Goal: Navigation & Orientation: Find specific page/section

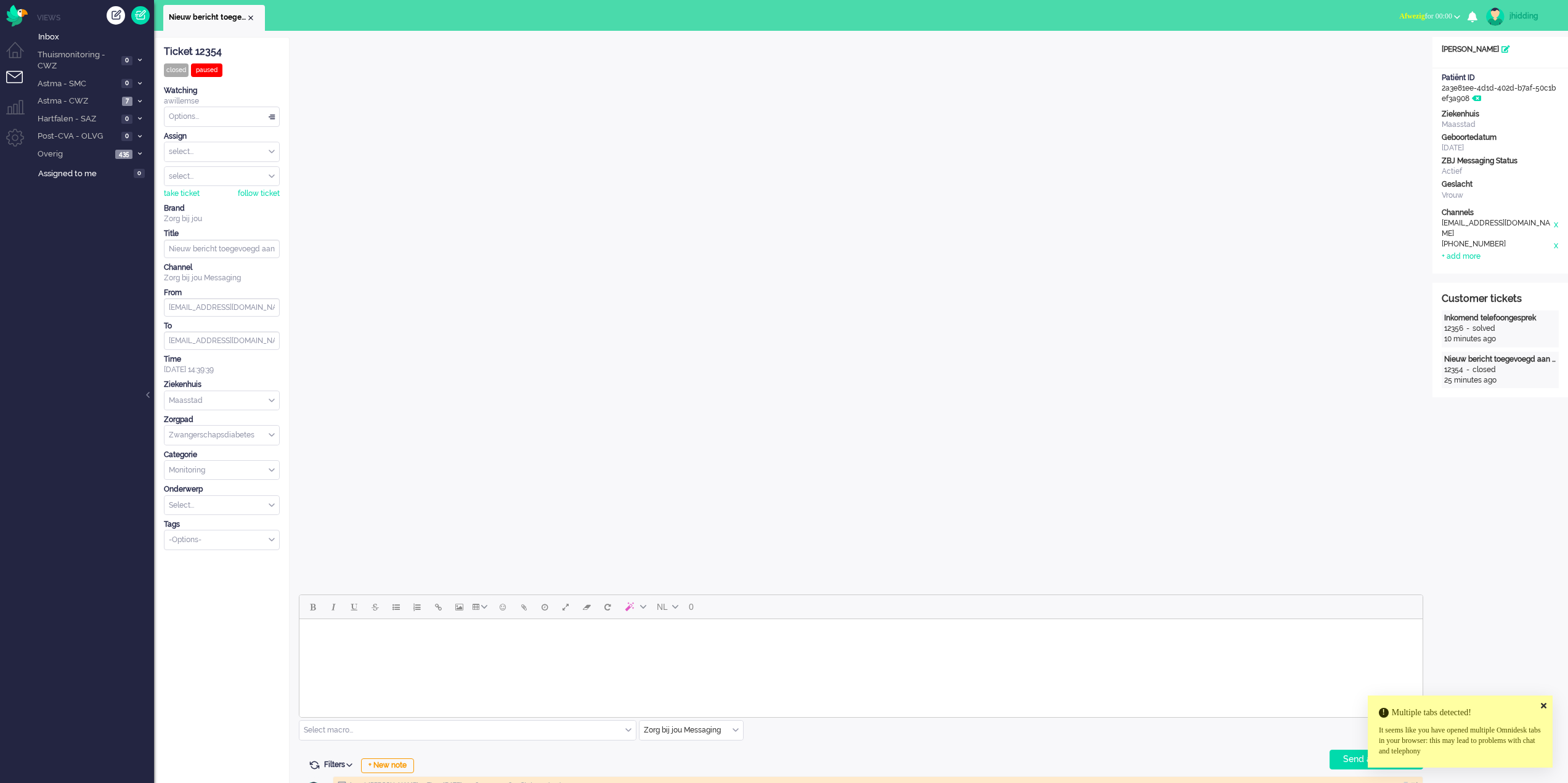
click at [1543, 706] on icon at bounding box center [1544, 705] width 6 height 8
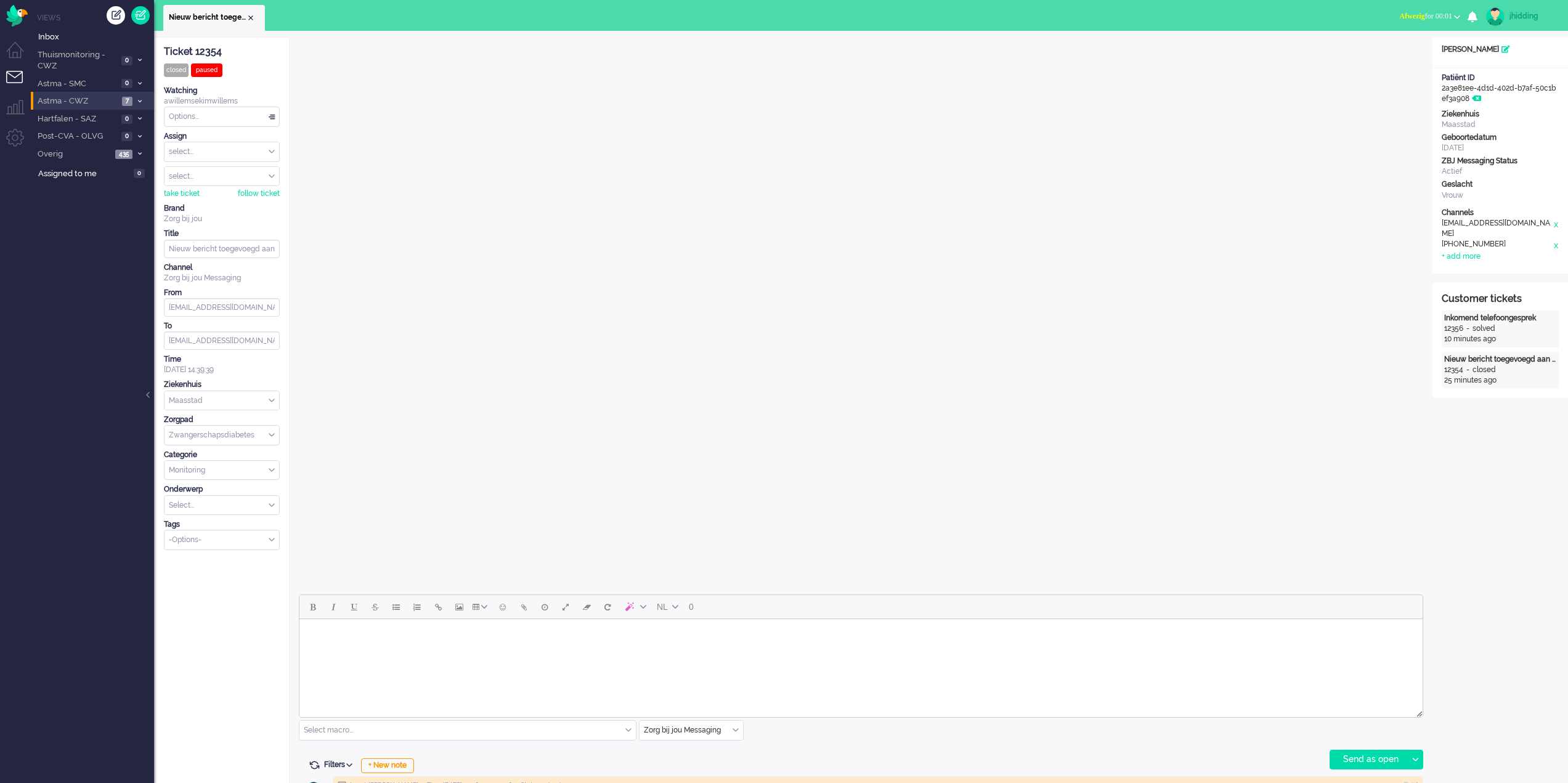
click at [71, 98] on span "Astma - CWZ" at bounding box center [77, 101] width 82 height 12
click at [83, 124] on span "Open - Nieuw FO" at bounding box center [89, 122] width 81 height 12
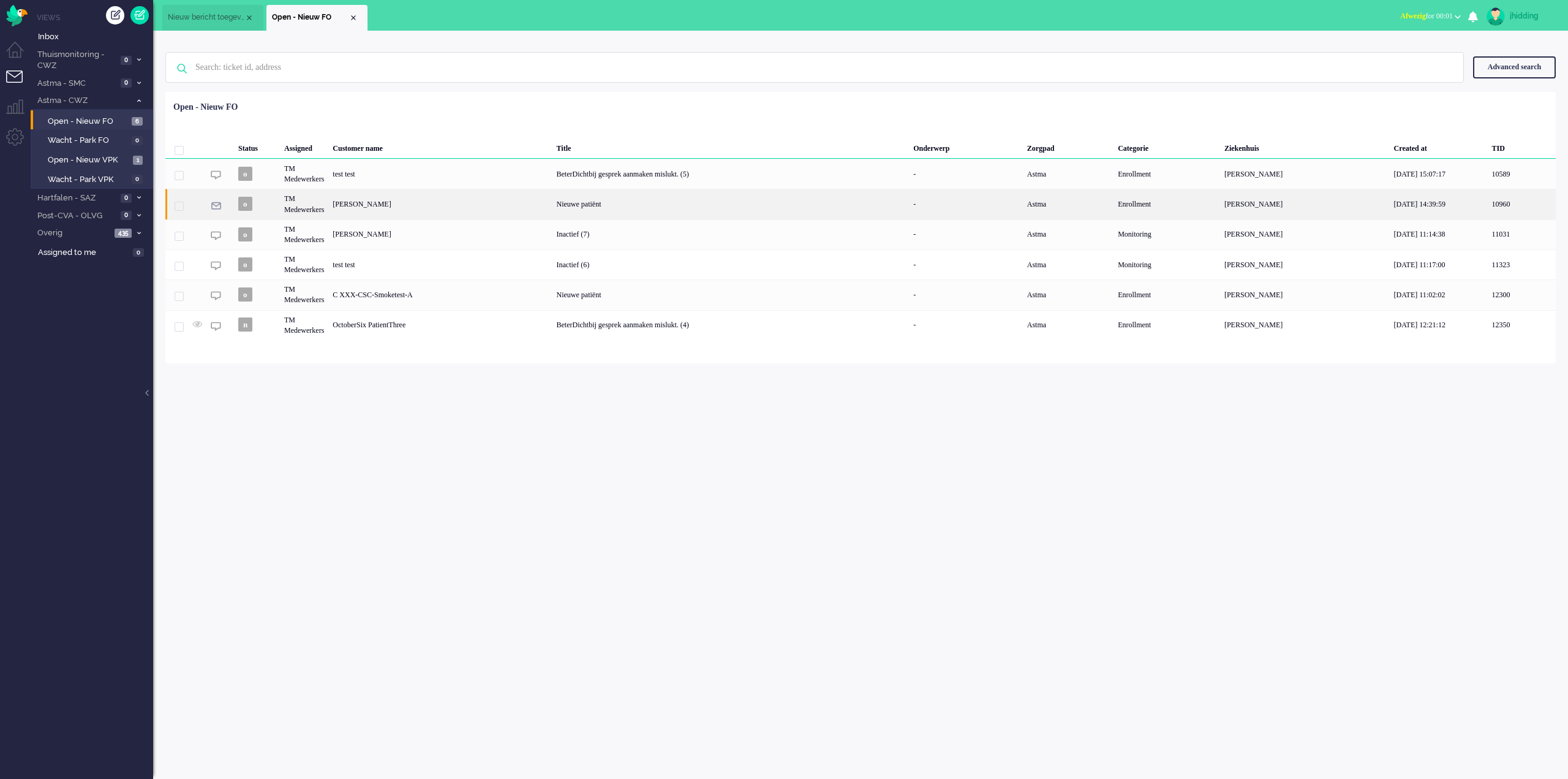
click at [605, 207] on div "Nieuwe patiënt" at bounding box center [731, 204] width 357 height 30
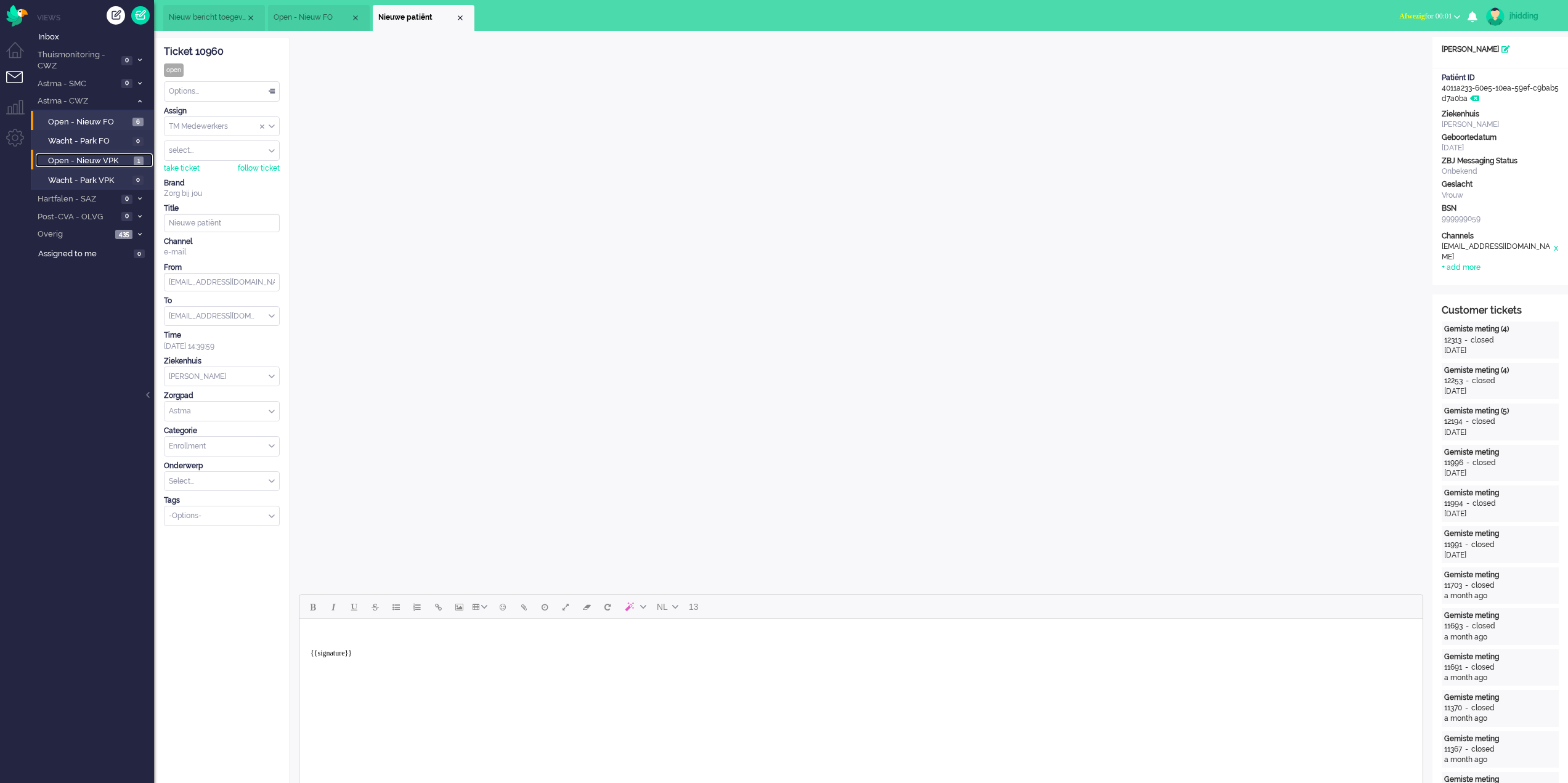
click at [85, 163] on span "Open - Nieuw VPK" at bounding box center [89, 161] width 82 height 12
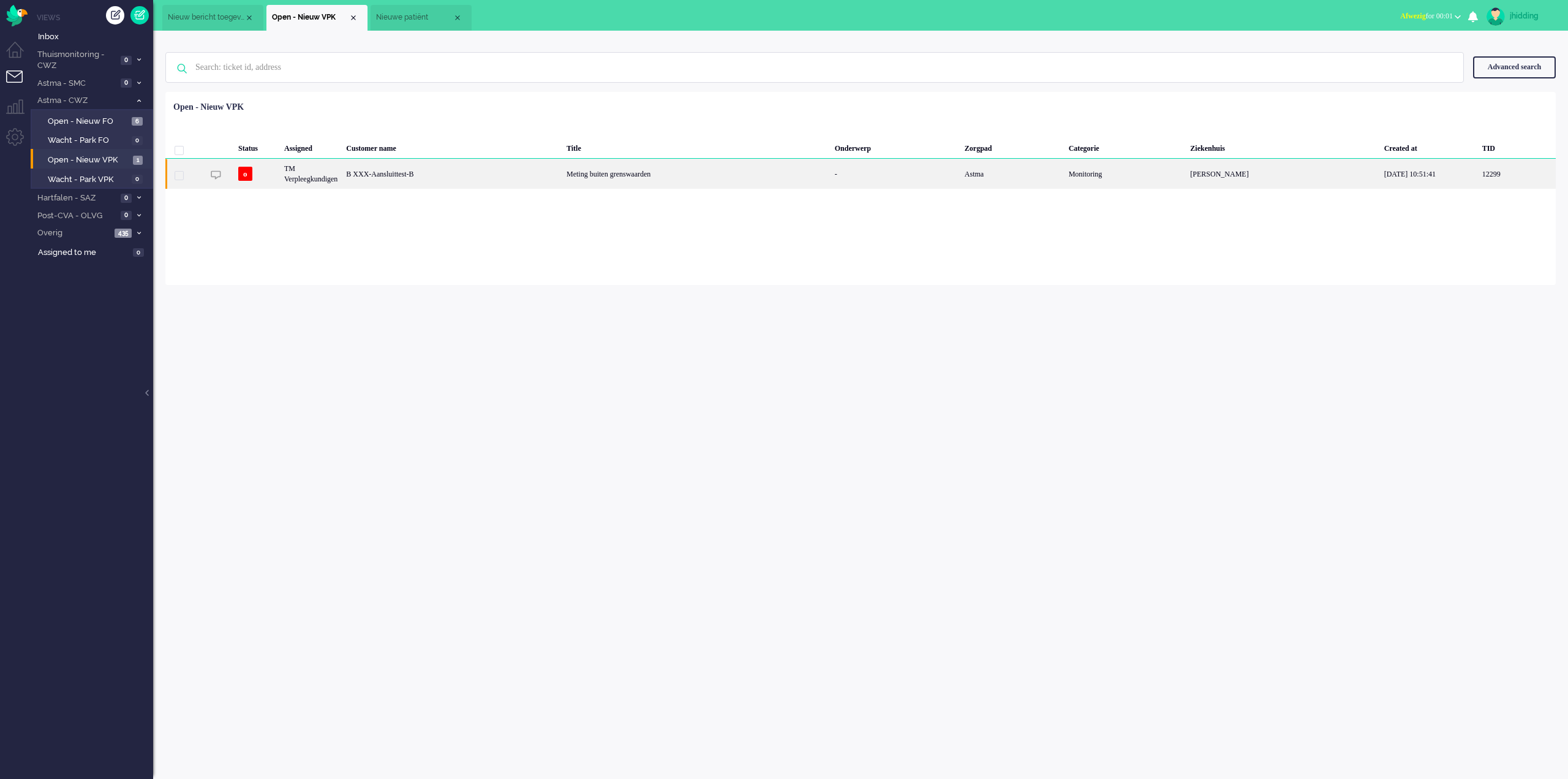
click at [492, 177] on div "B XXX-Aansluittest-B" at bounding box center [452, 173] width 221 height 30
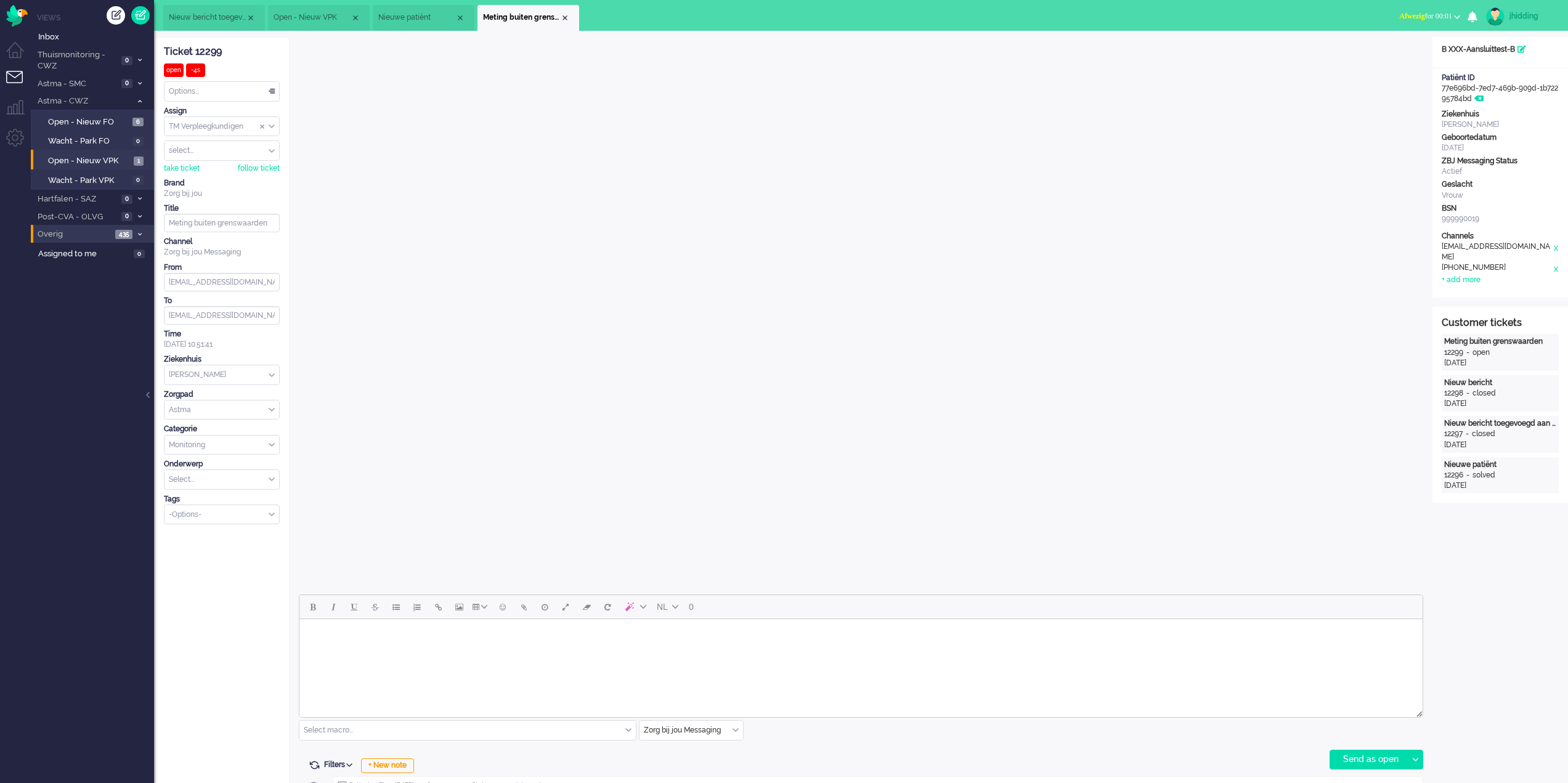
click at [82, 237] on span "Overig" at bounding box center [74, 234] width 76 height 12
click at [86, 257] on span "Niet toegewezen" at bounding box center [86, 255] width 76 height 12
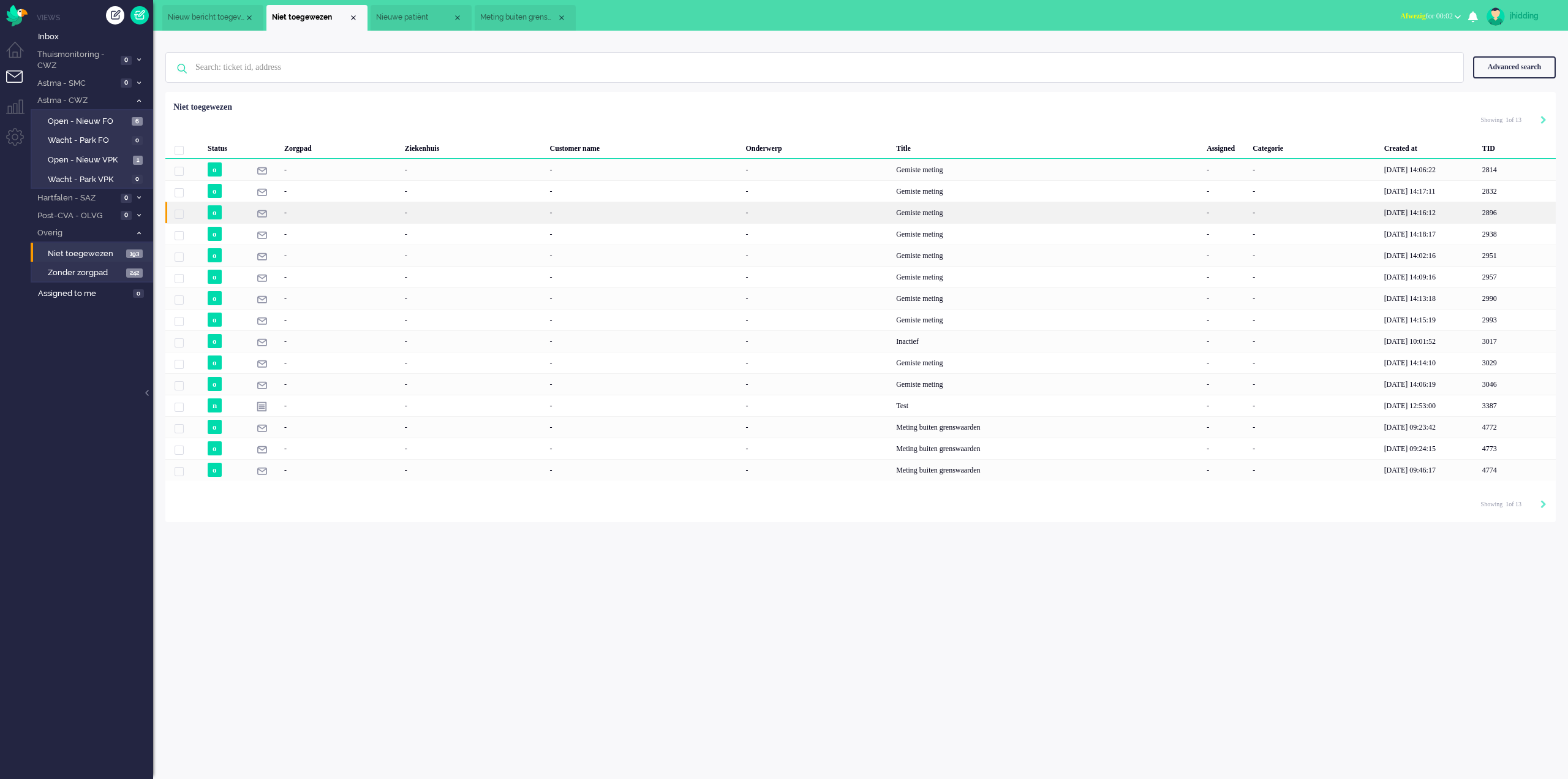
click at [939, 207] on div "Gemiste meting" at bounding box center [1047, 213] width 310 height 22
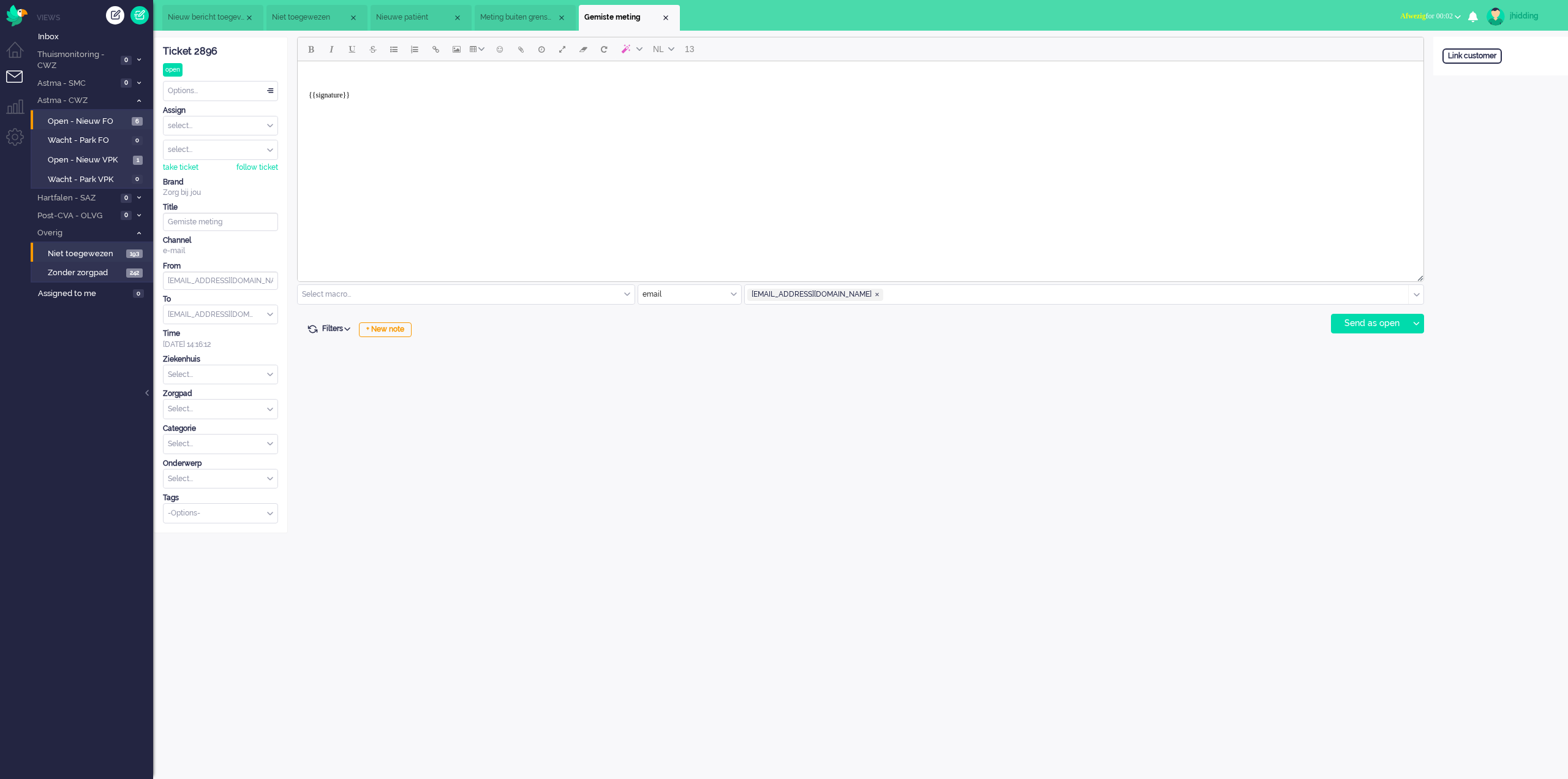
click at [81, 123] on span "Open - Nieuw FO" at bounding box center [88, 122] width 81 height 12
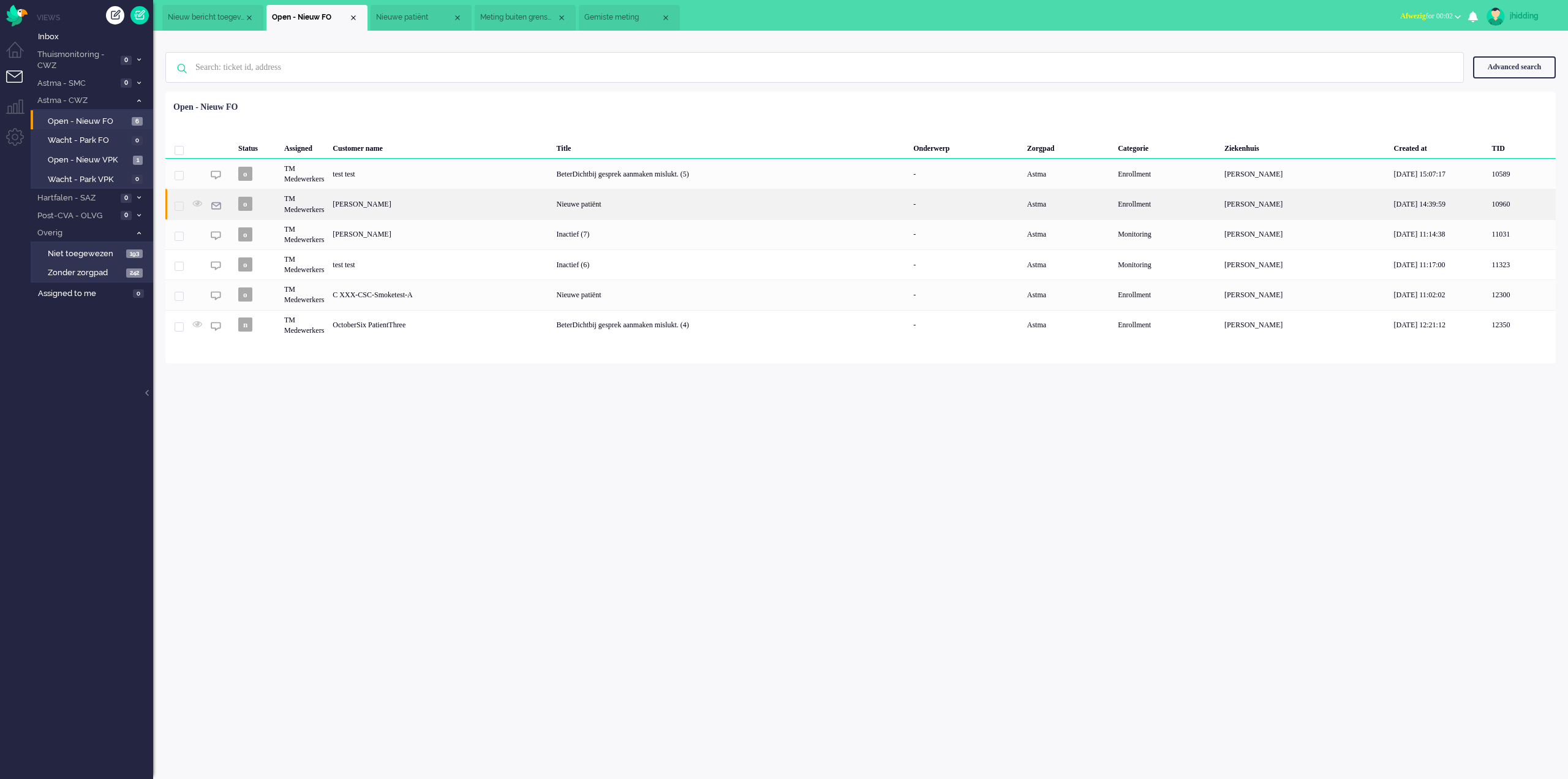
click at [625, 204] on div "Nieuwe patiënt" at bounding box center [731, 204] width 357 height 30
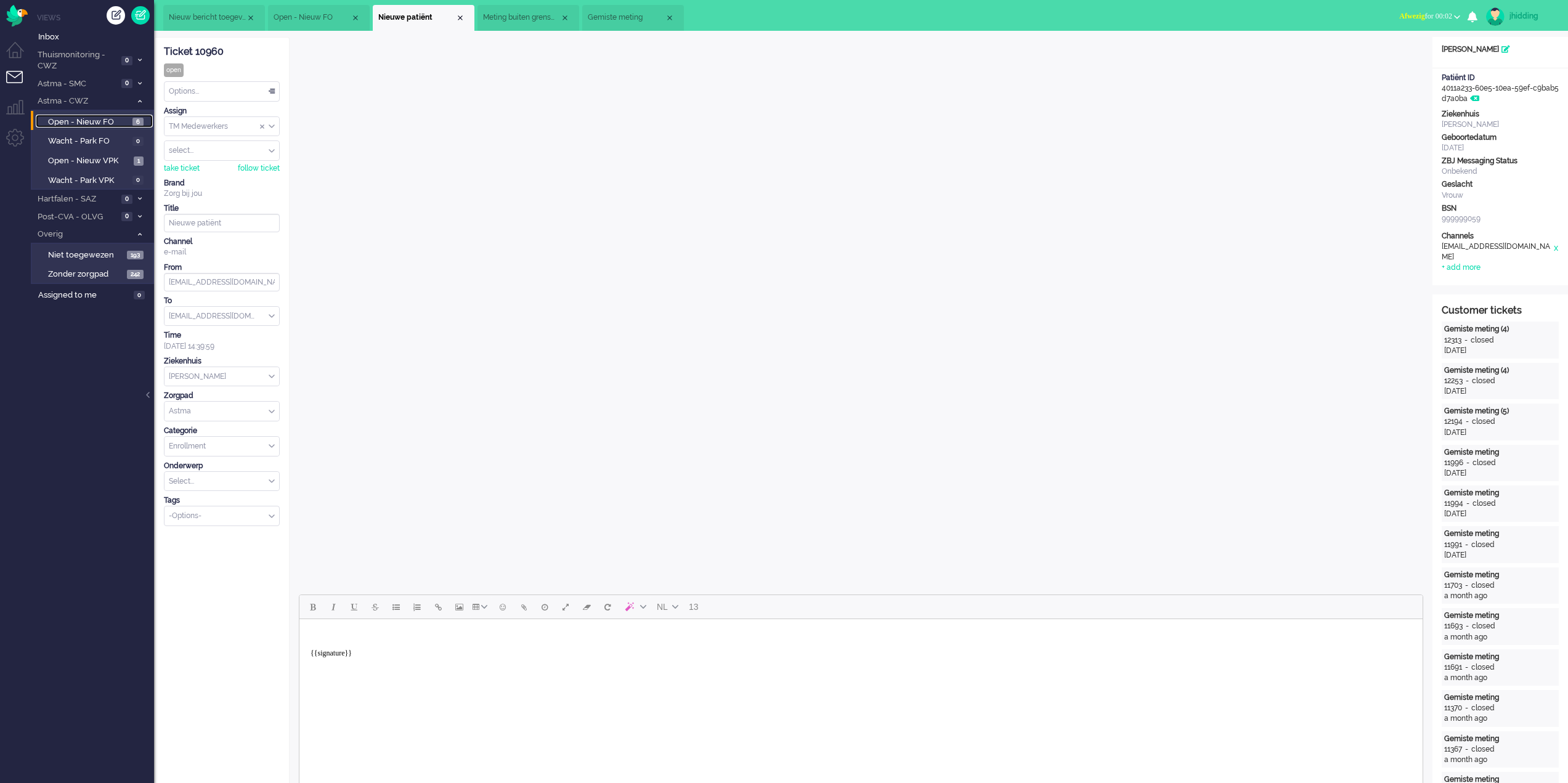
click at [90, 124] on span "Open - Nieuw FO" at bounding box center [89, 122] width 81 height 12
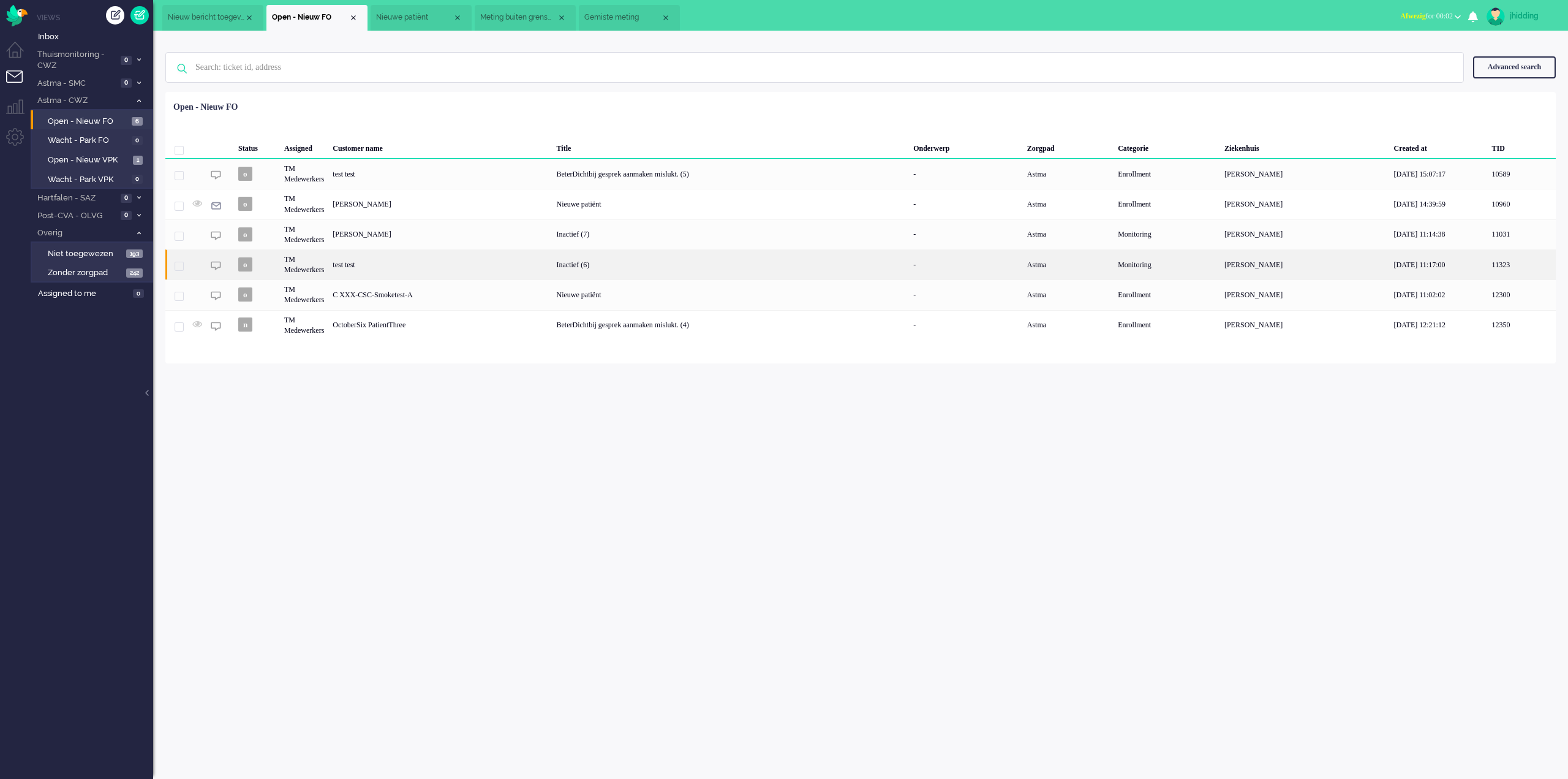
click at [598, 261] on div "Inactief (6)" at bounding box center [731, 264] width 357 height 30
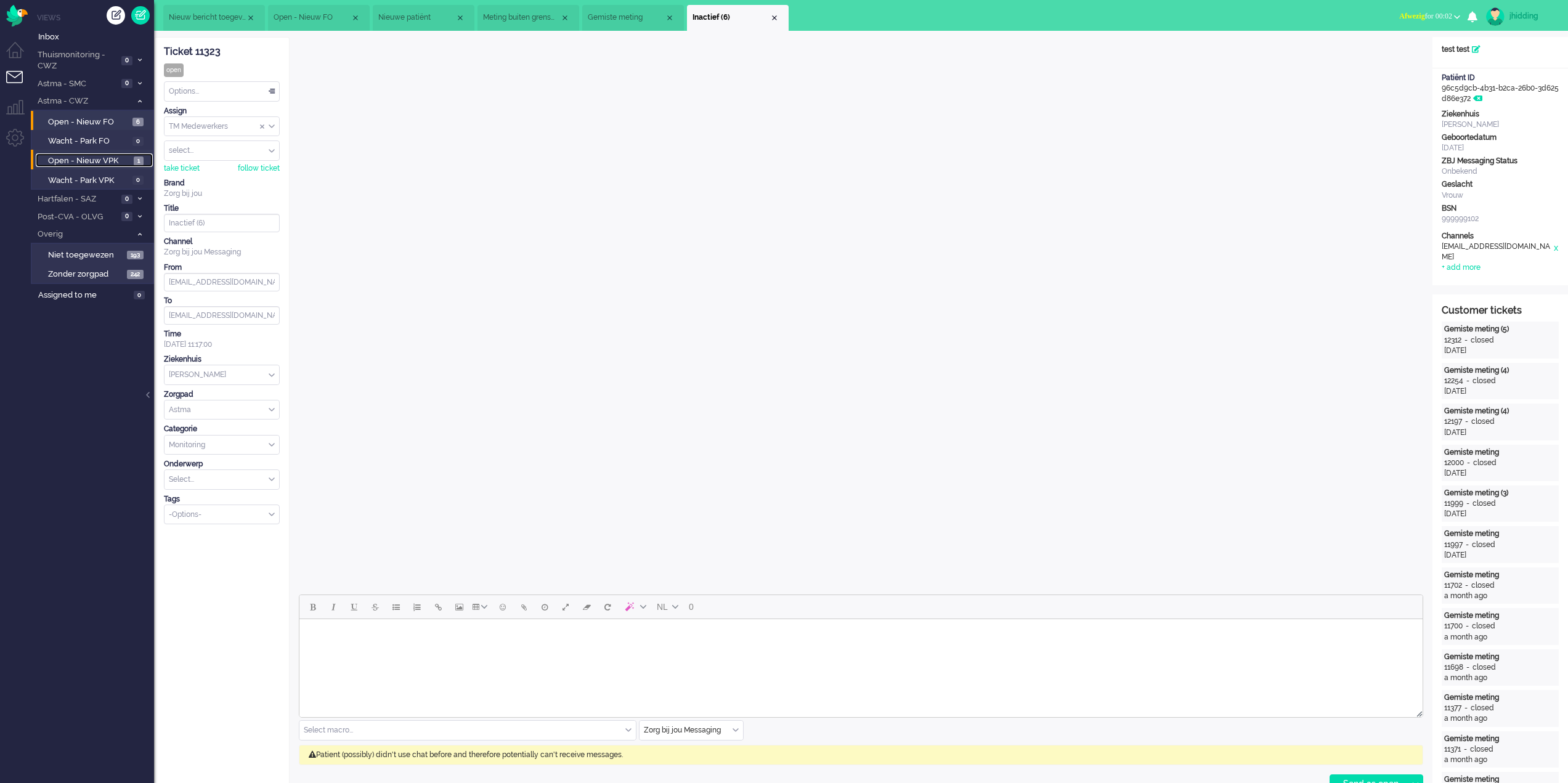
click at [109, 163] on span "Open - Nieuw VPK" at bounding box center [89, 161] width 82 height 12
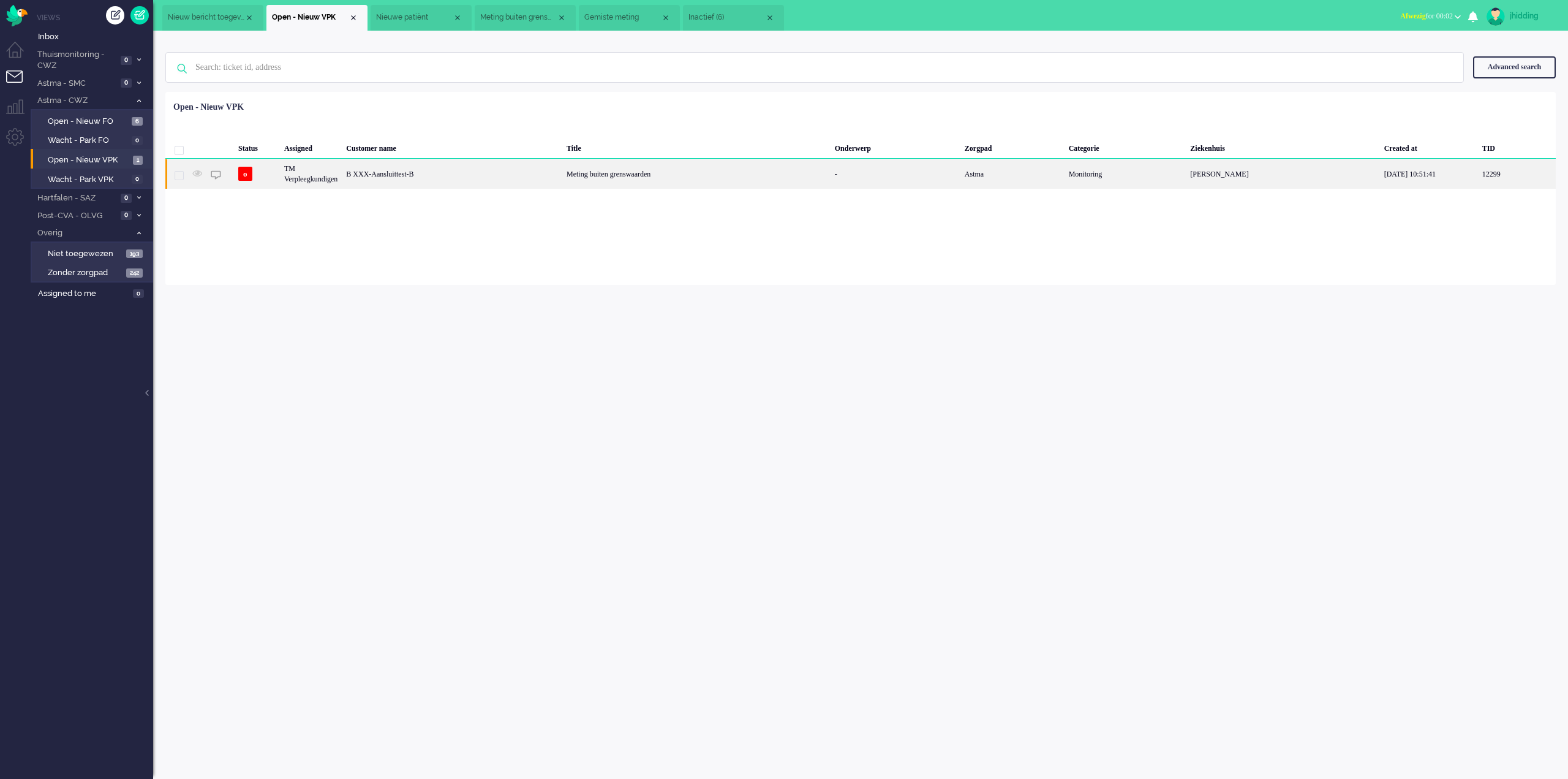
click at [458, 174] on div "B XXX-Aansluittest-B" at bounding box center [452, 173] width 221 height 30
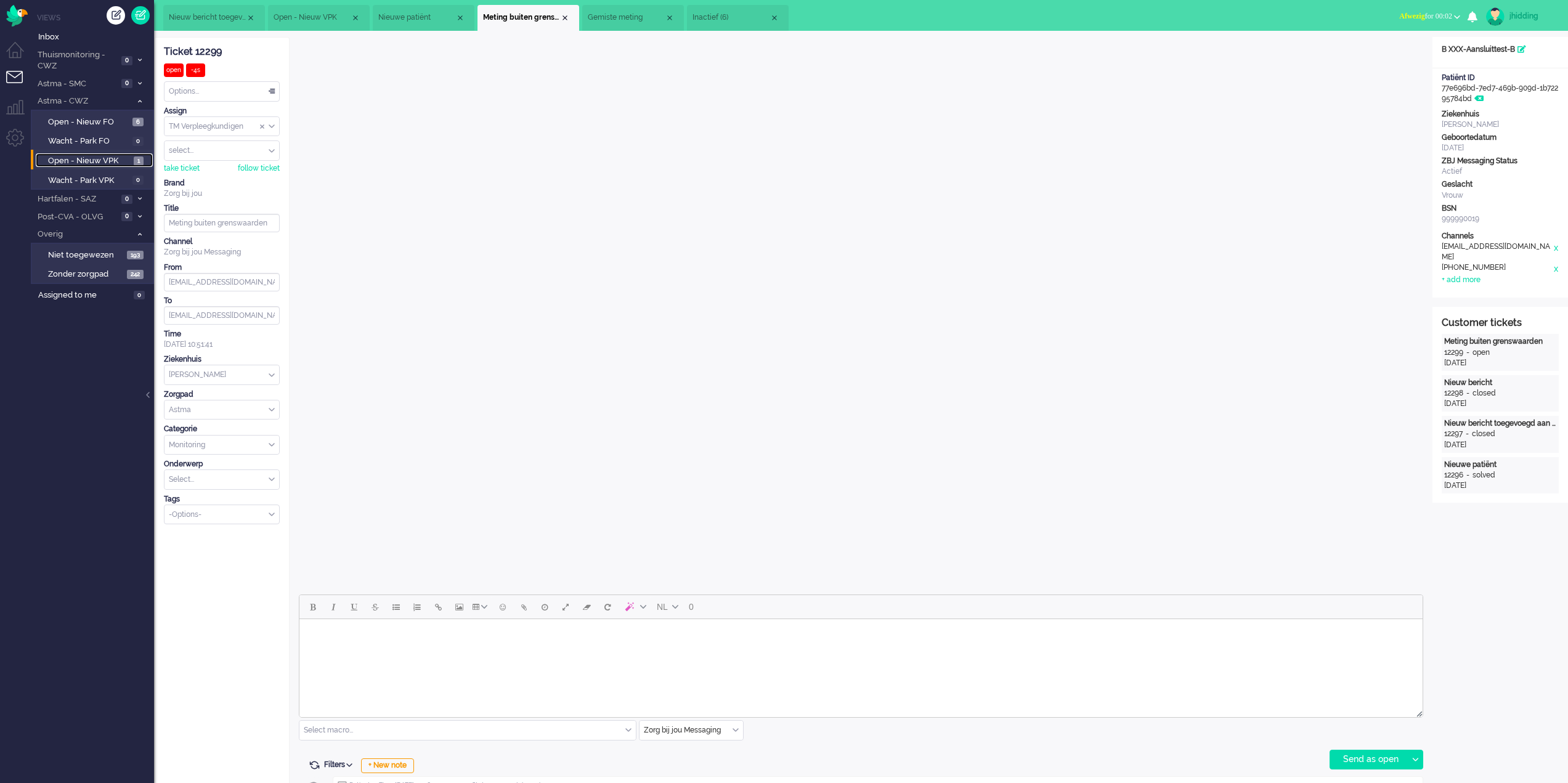
click at [69, 160] on span "Open - Nieuw VPK" at bounding box center [89, 161] width 82 height 12
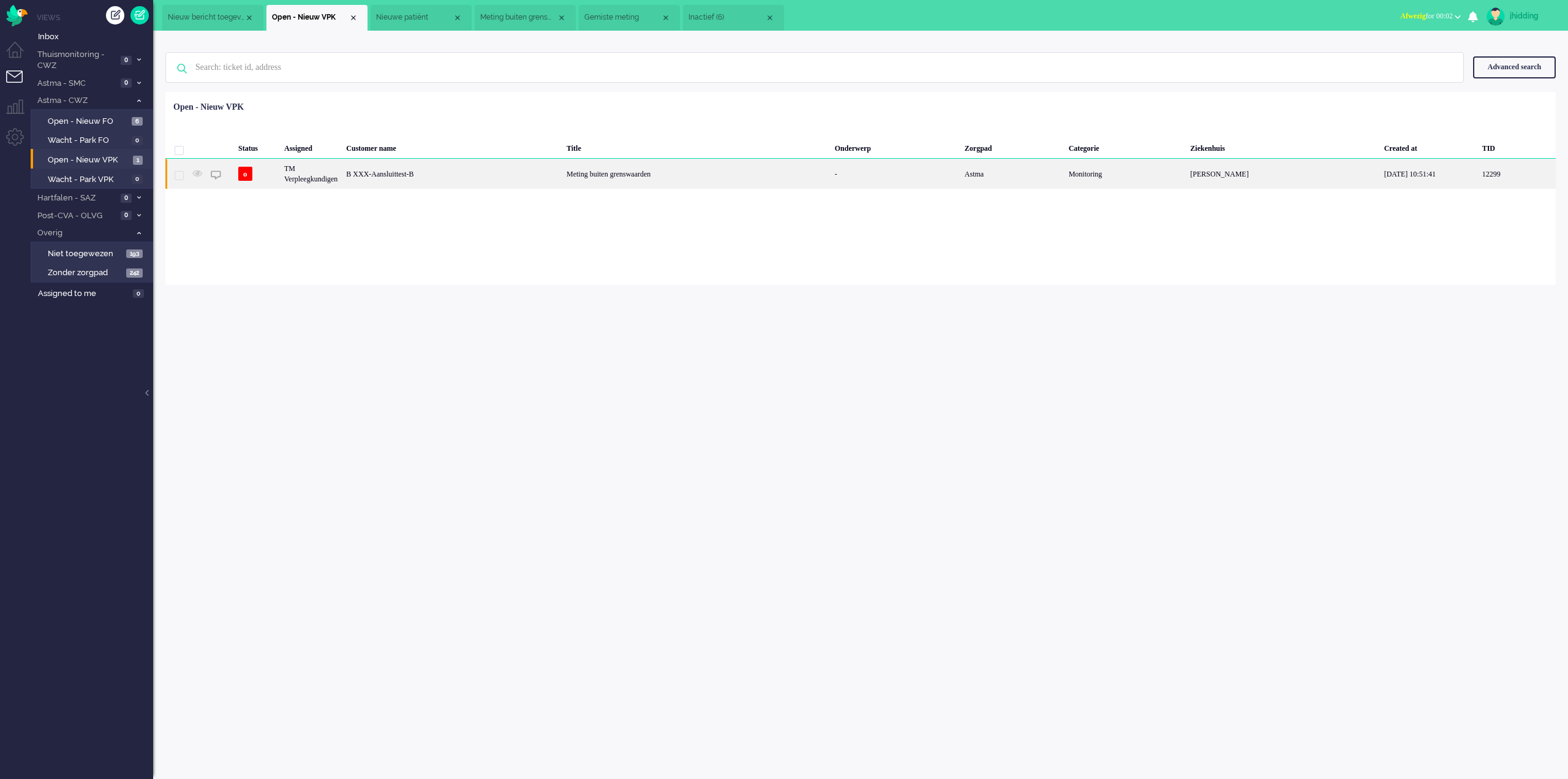
click at [675, 173] on div "Meting buiten grenswaarden" at bounding box center [696, 173] width 268 height 30
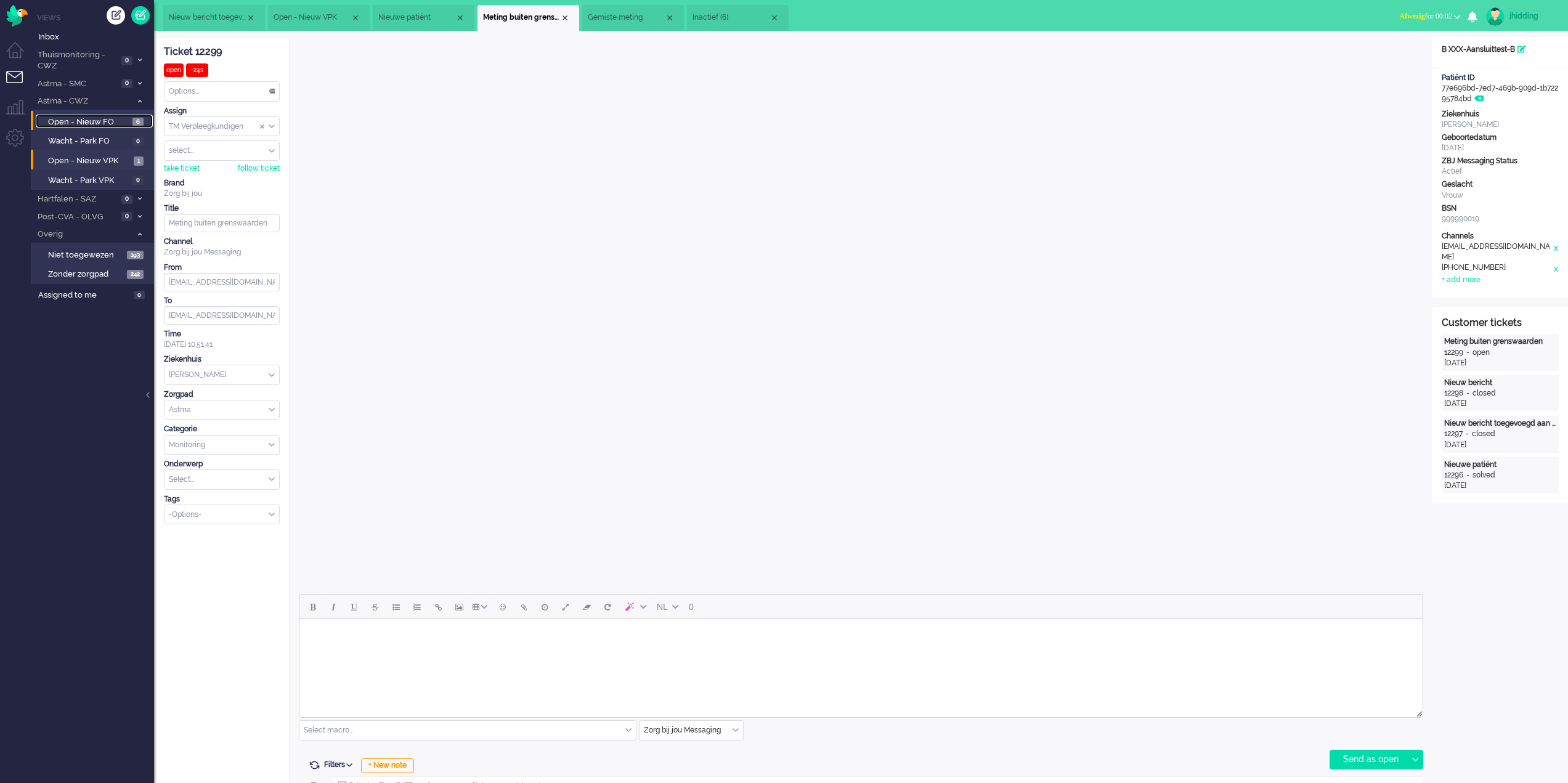
click at [88, 122] on span "Open - Nieuw FO" at bounding box center [89, 122] width 81 height 12
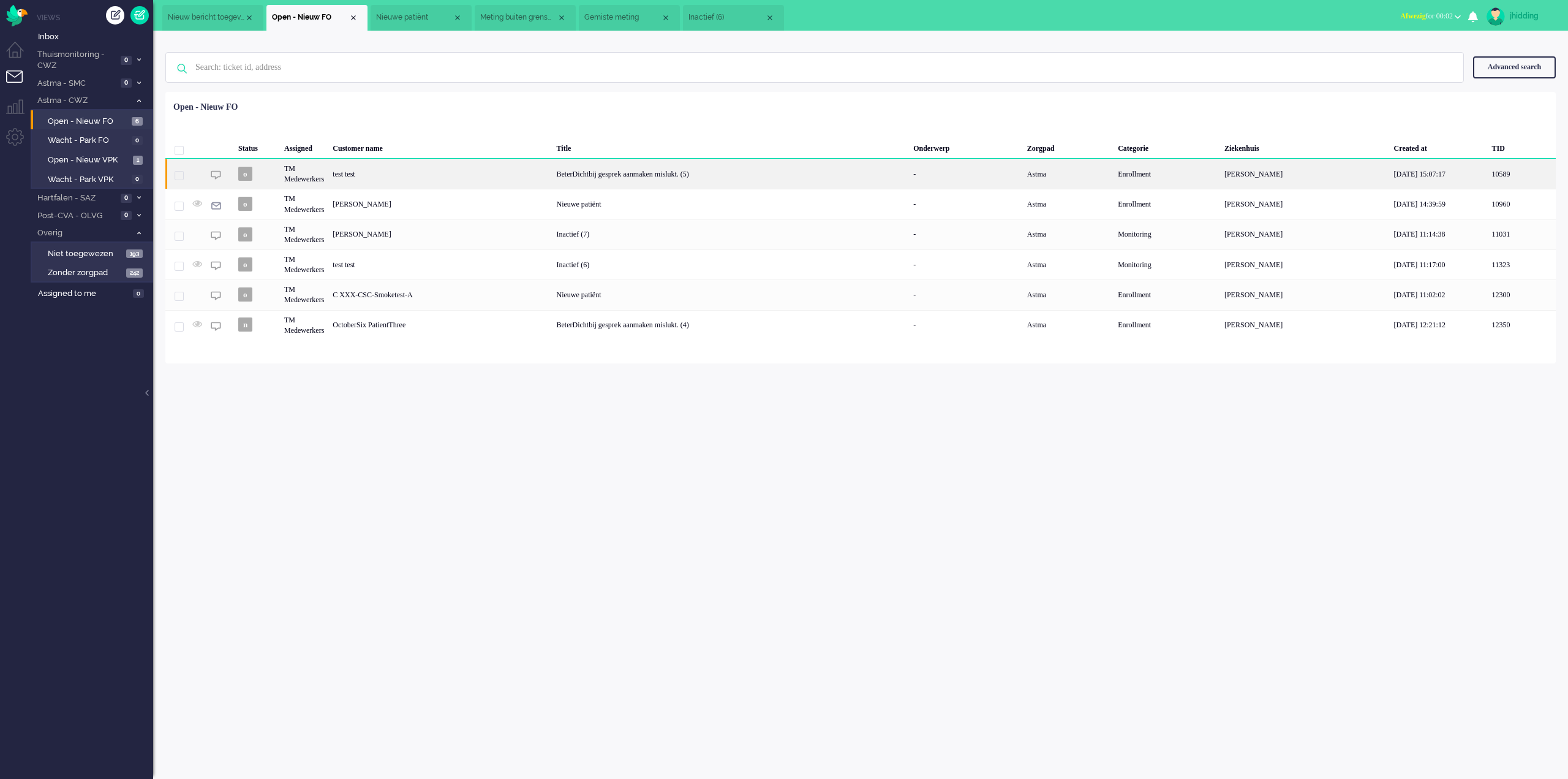
click at [620, 173] on div "BeterDichtbij gesprek aanmaken mislukt. (5)" at bounding box center [731, 173] width 357 height 30
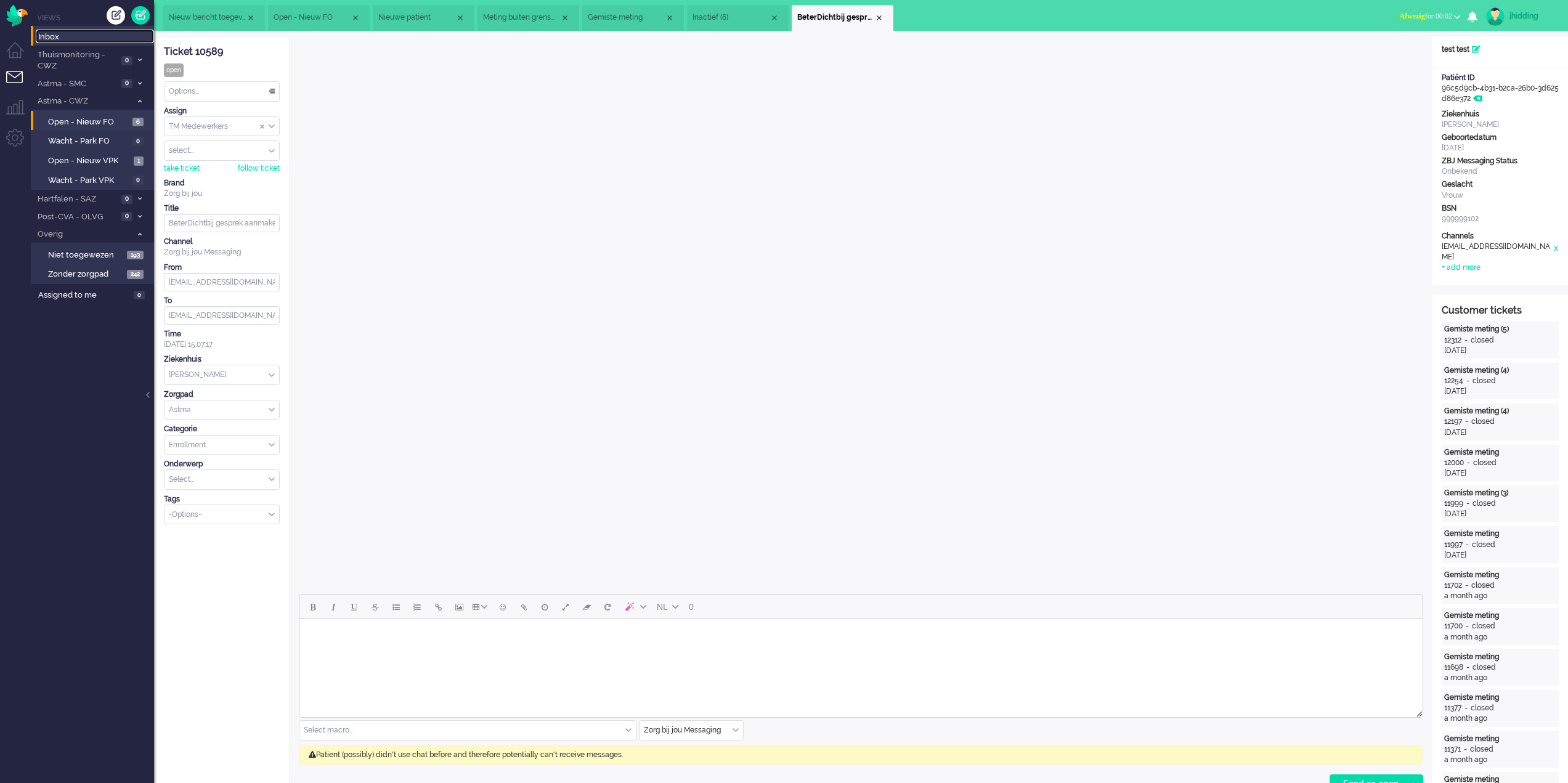
click at [71, 30] on link "Inbox" at bounding box center [95, 36] width 118 height 14
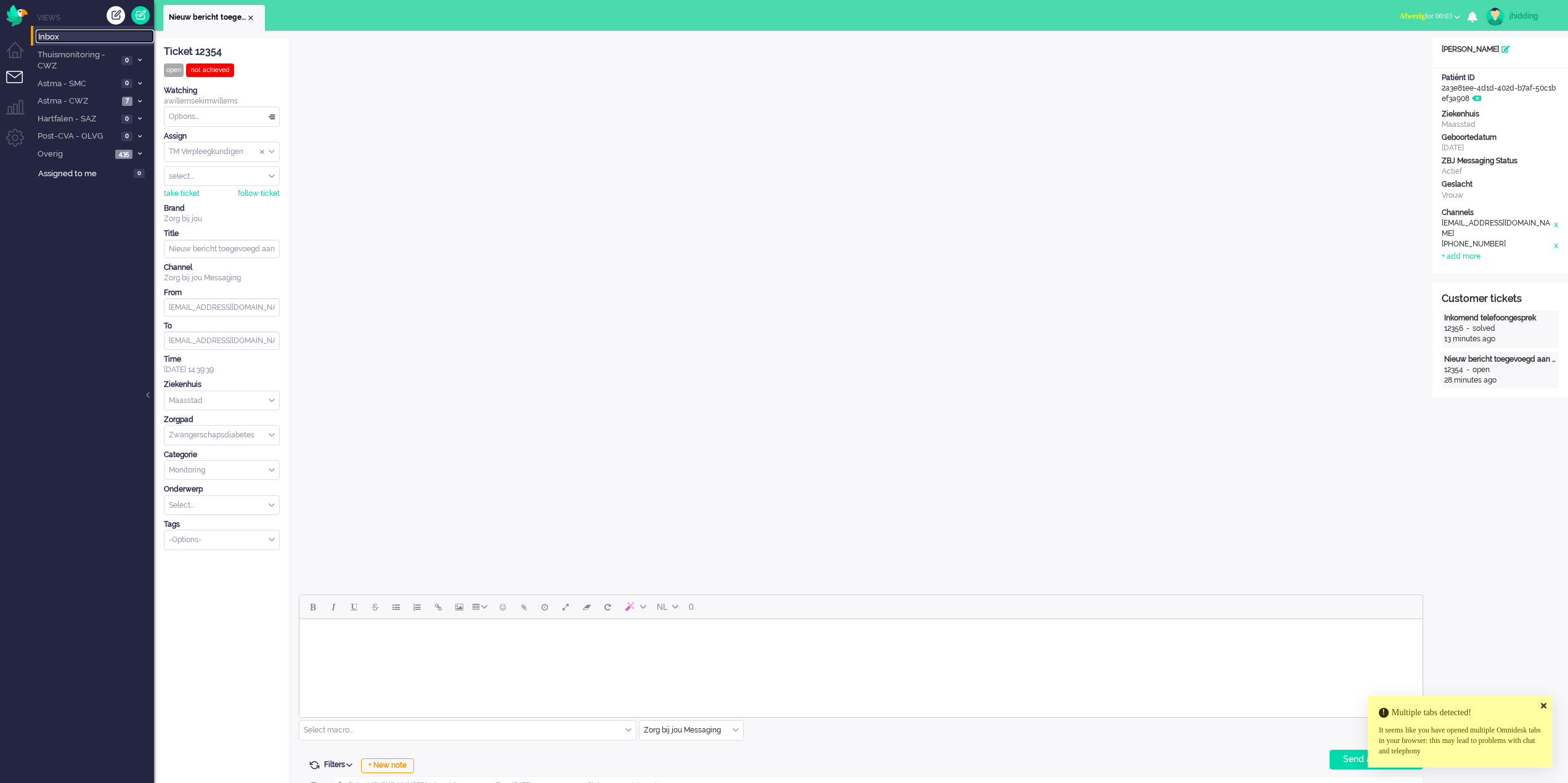
click at [44, 35] on span "Inbox" at bounding box center [96, 37] width 116 height 12
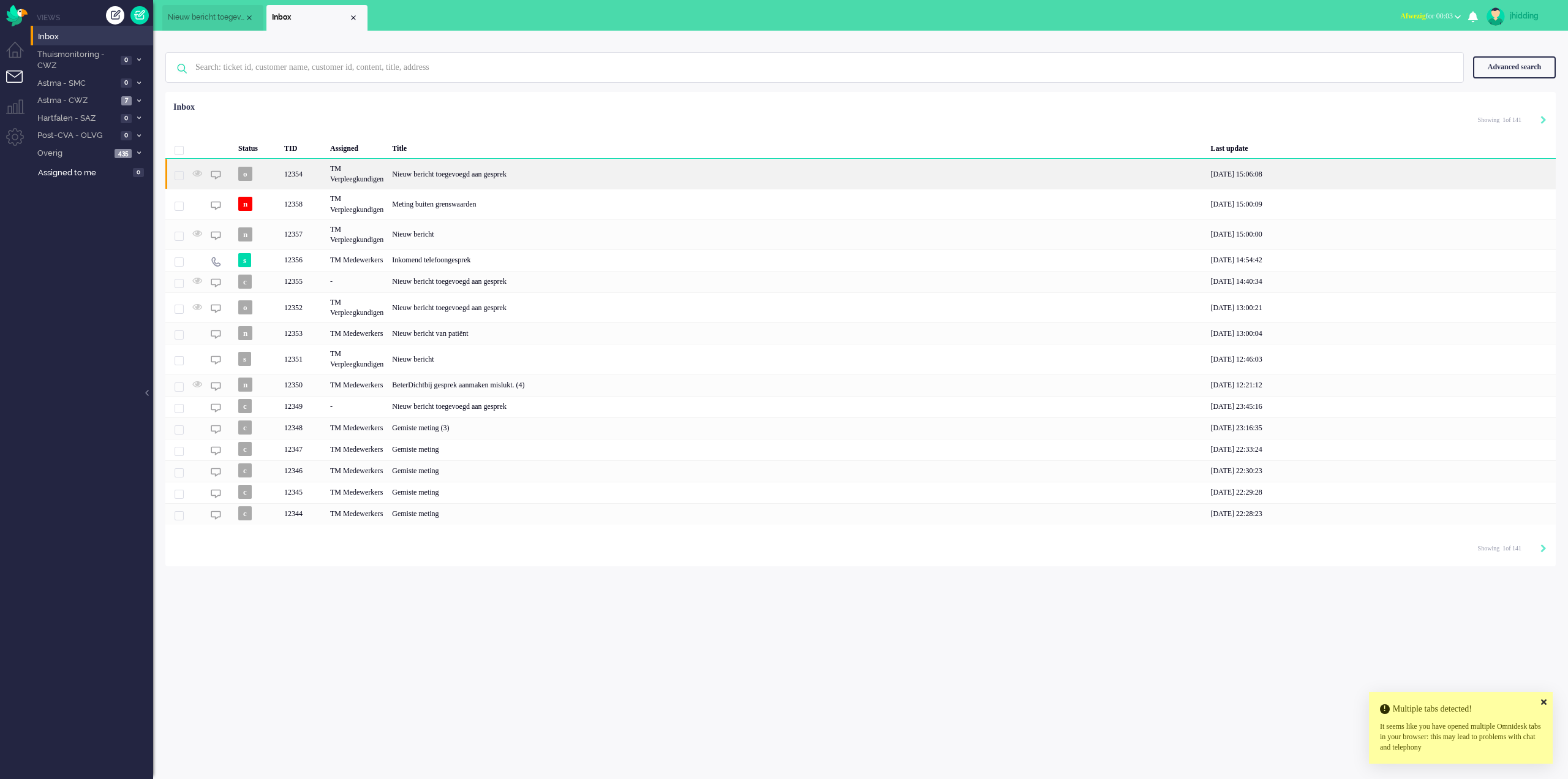
click at [467, 175] on div "Nieuw bericht toegevoegd aan gesprek" at bounding box center [797, 173] width 819 height 30
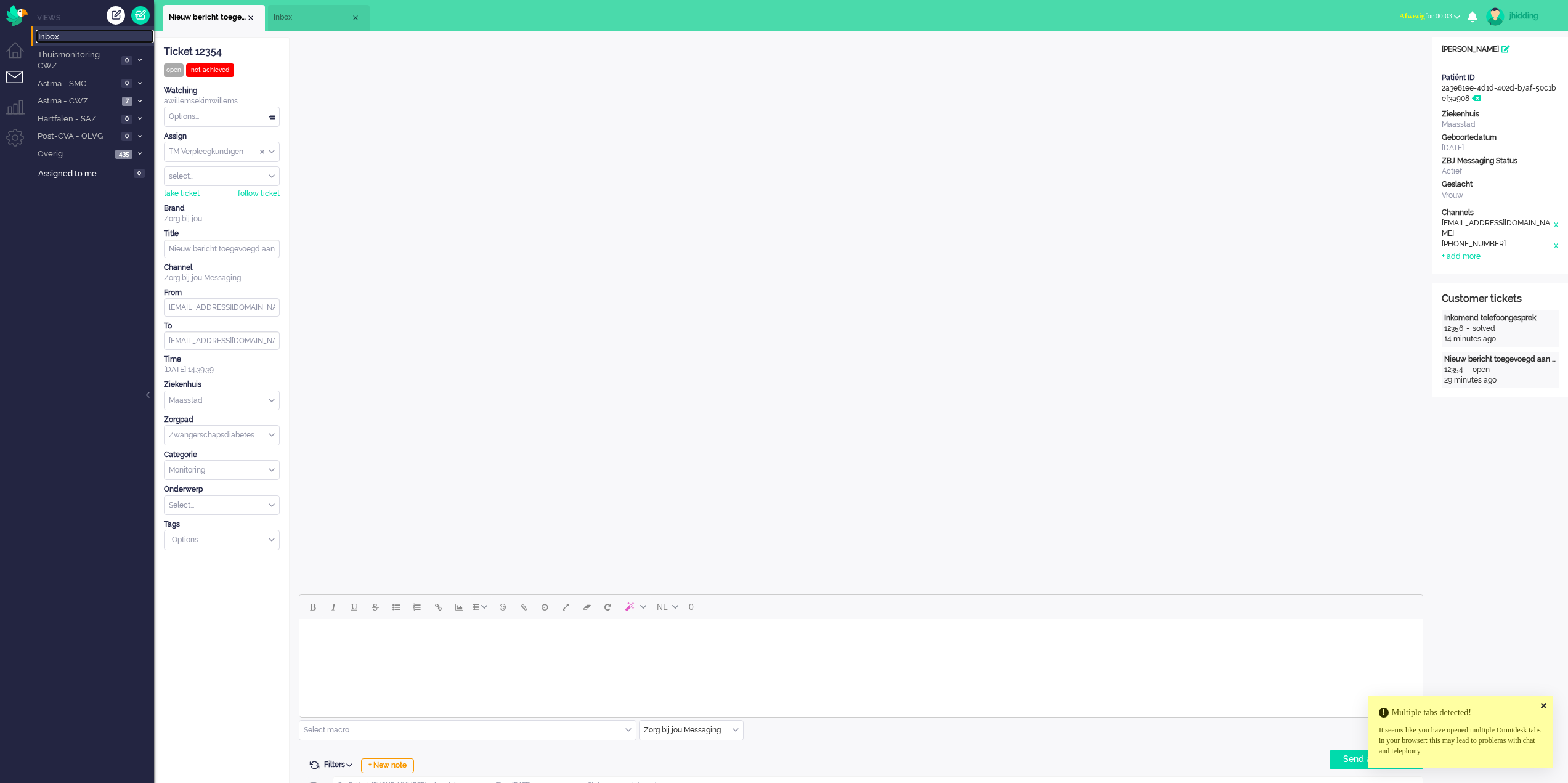
click at [58, 36] on span "Inbox" at bounding box center [96, 37] width 116 height 12
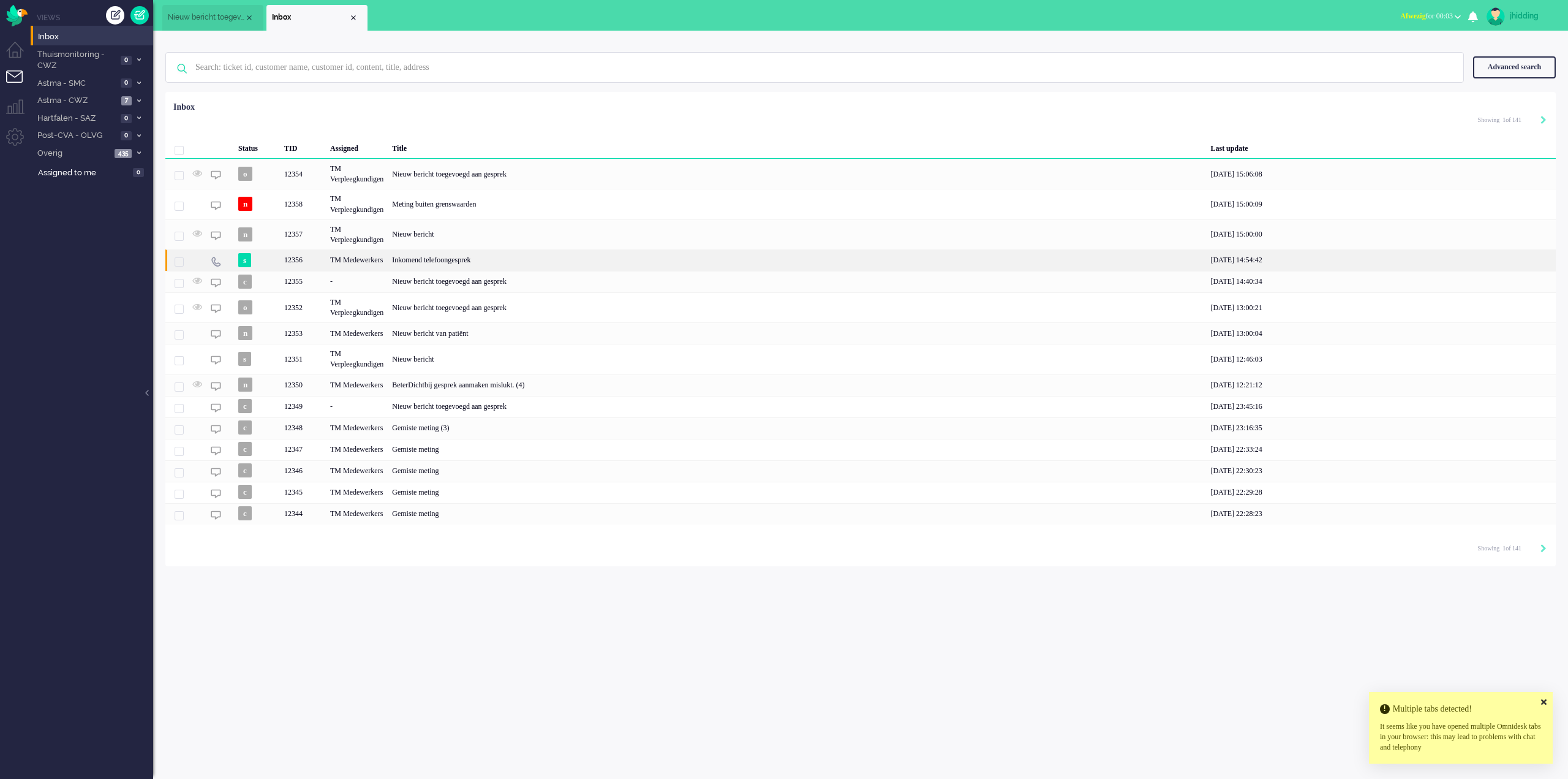
click at [469, 257] on div "Inkomend telefoongesprek" at bounding box center [797, 261] width 819 height 22
